Goal: Find specific page/section: Find specific page/section

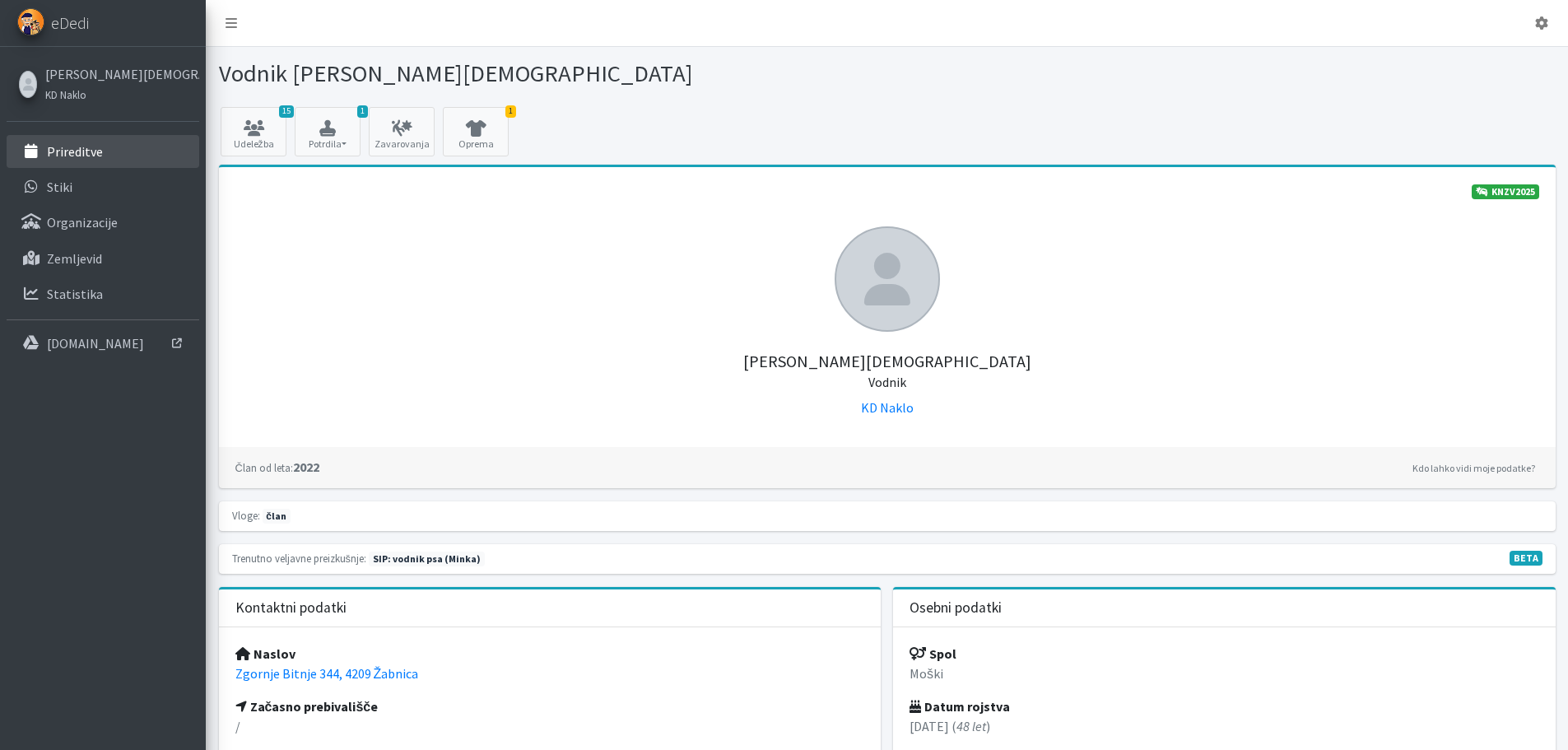
click at [84, 161] on link "Prireditve" at bounding box center [103, 151] width 193 height 33
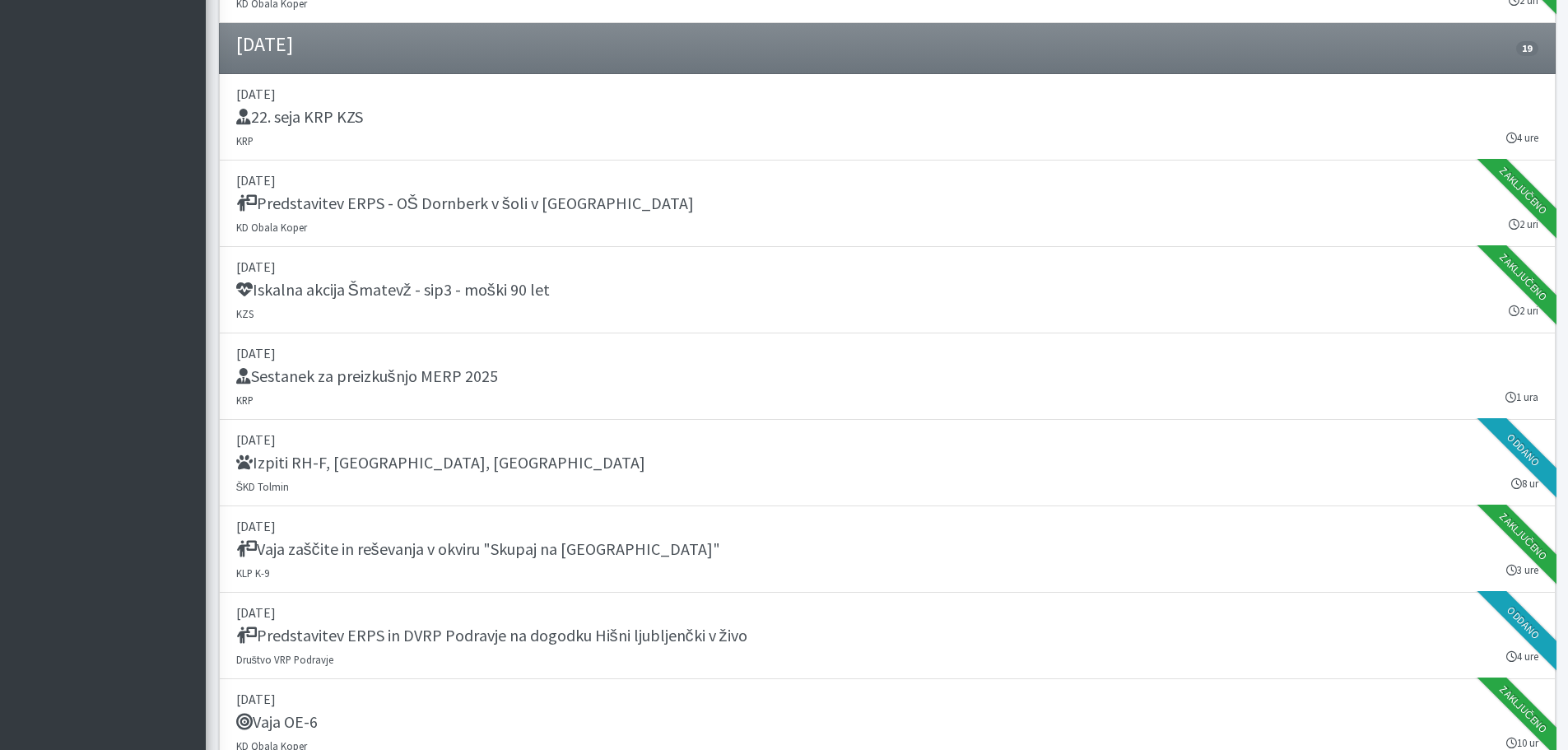
scroll to position [1317, 0]
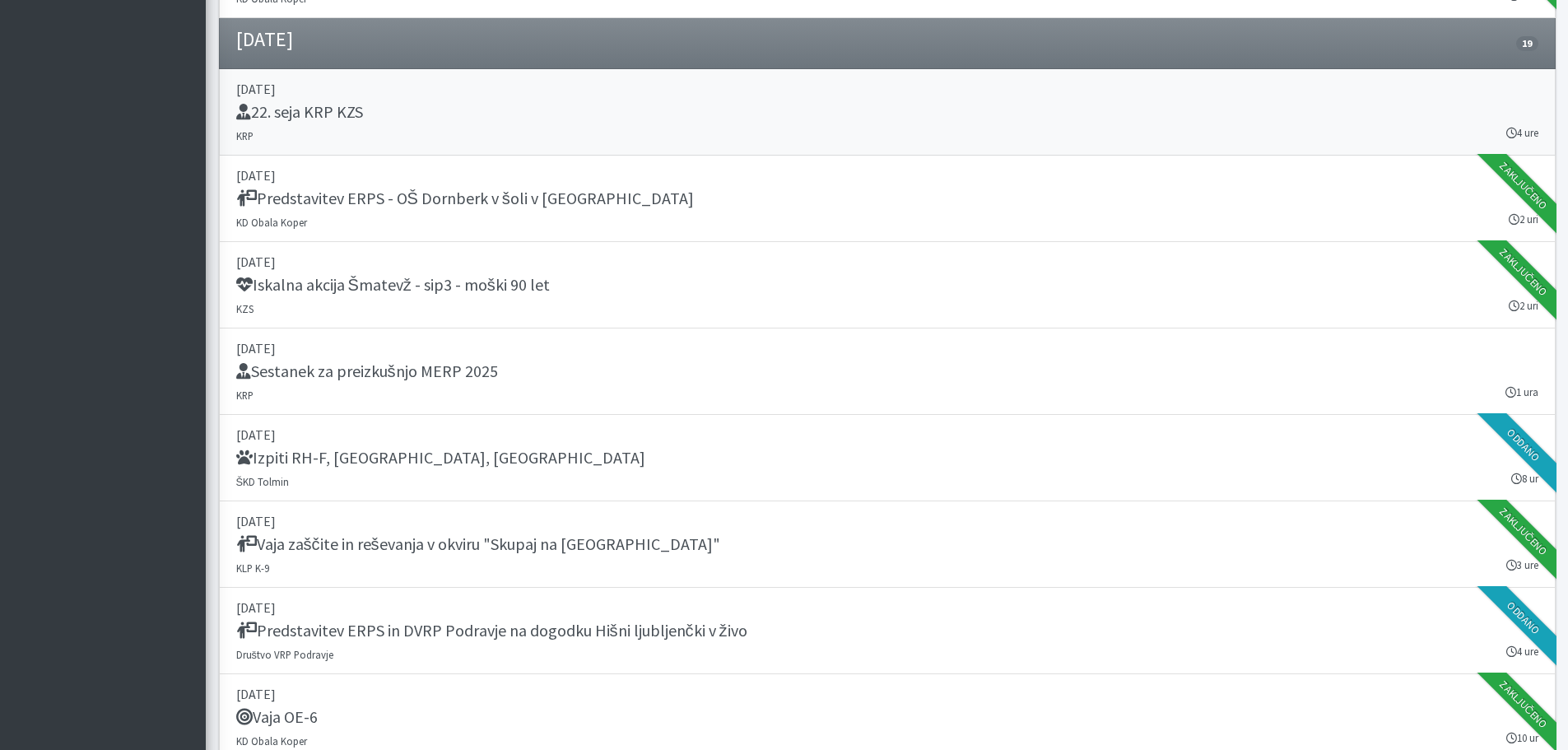
click at [317, 111] on h5 "22. seja KRP KZS" at bounding box center [300, 111] width 127 height 20
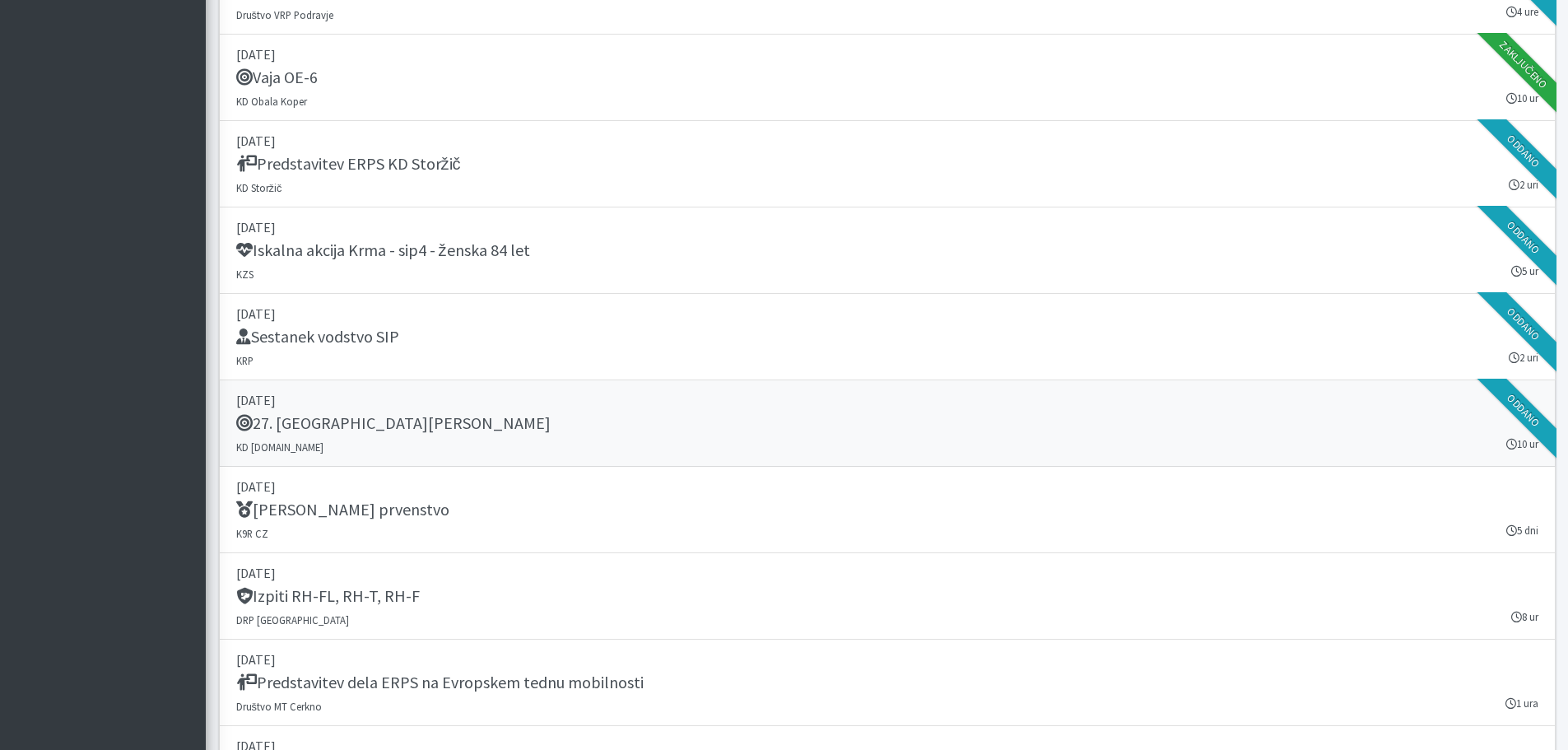
scroll to position [1976, 0]
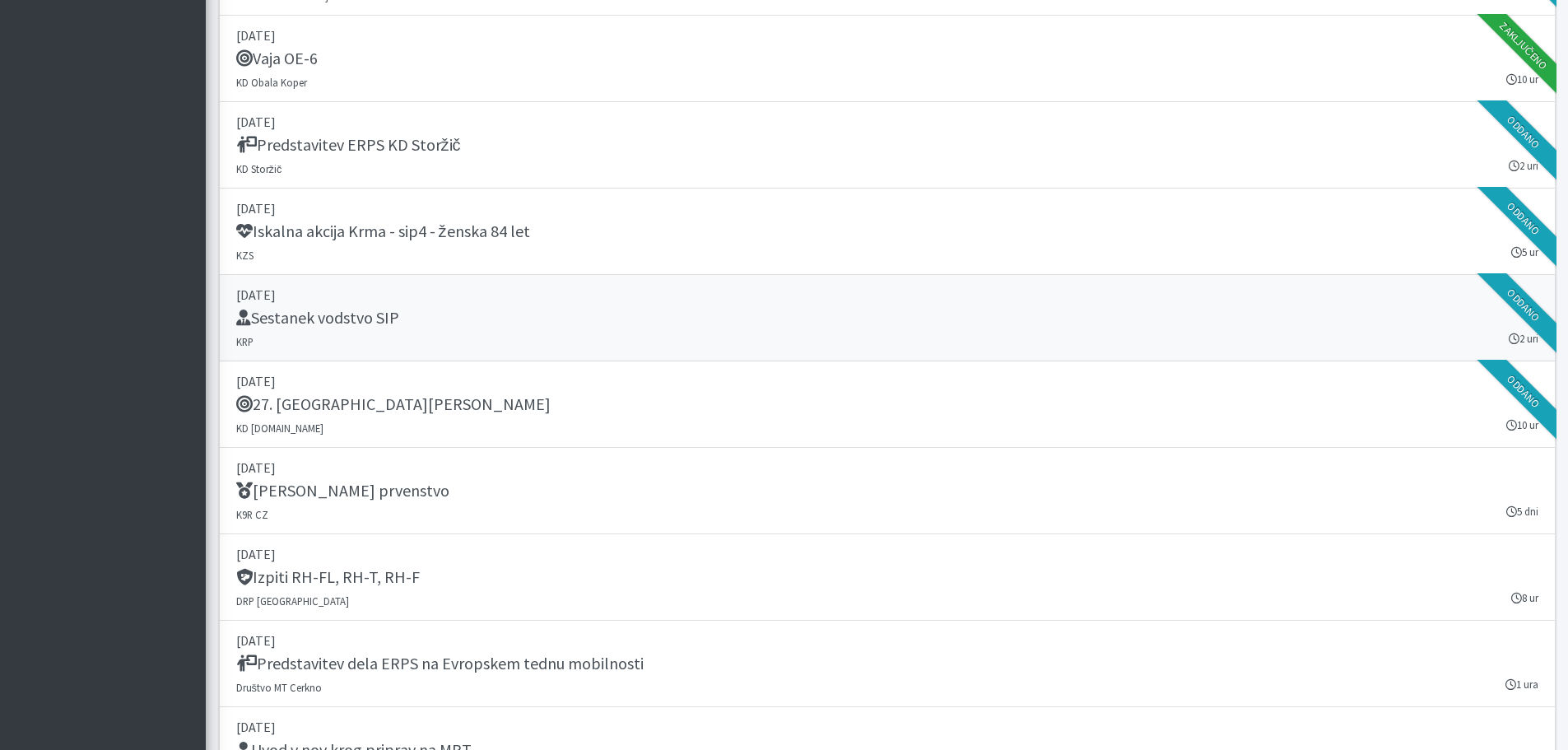
click at [322, 318] on h5 "Sestanek vodstvo SIP" at bounding box center [318, 317] width 163 height 20
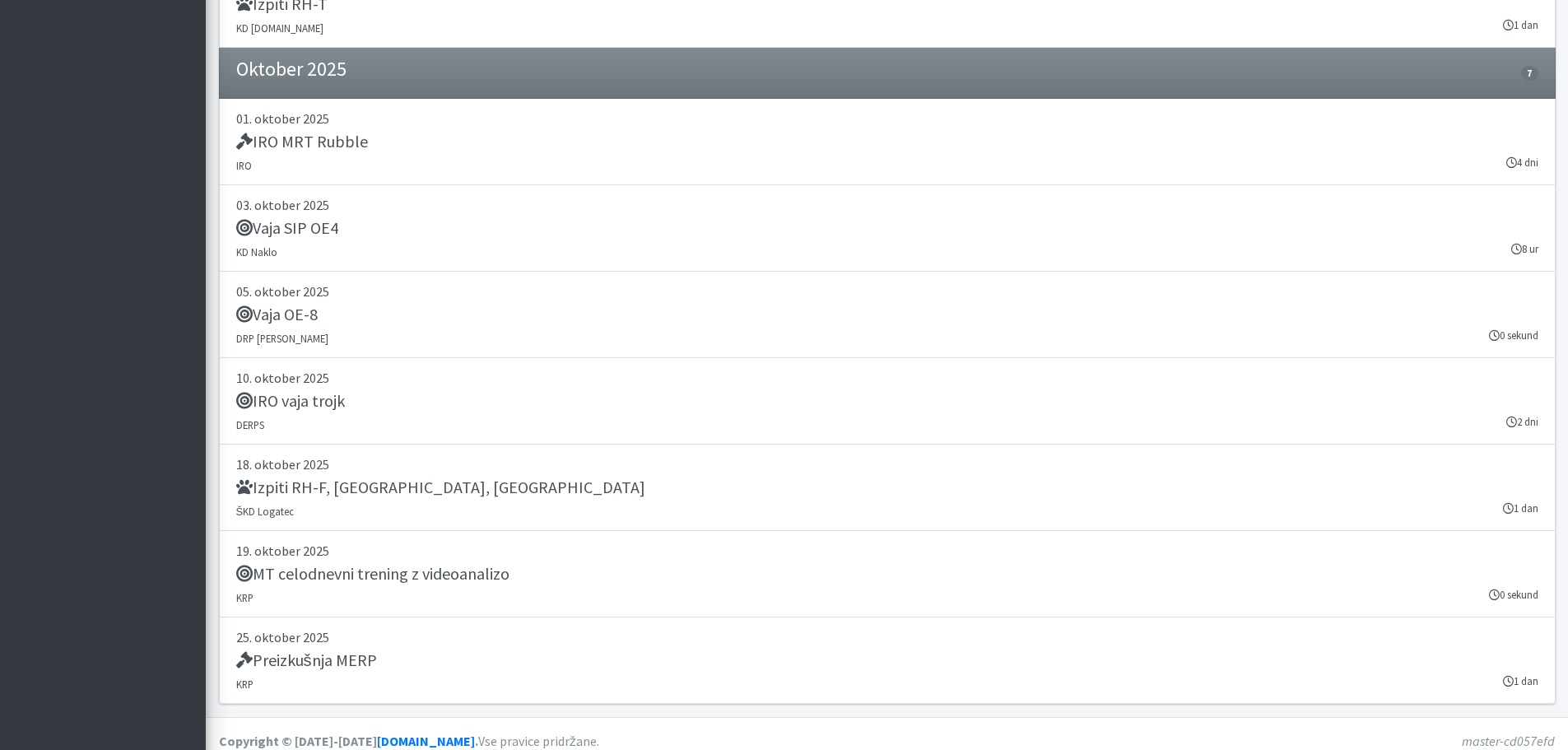
scroll to position [2994, 0]
